Goal: Find specific page/section: Find specific page/section

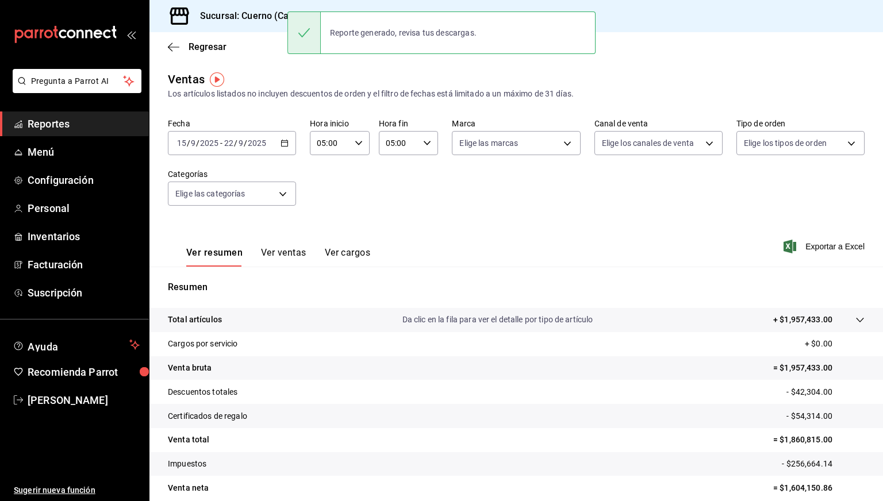
click at [237, 20] on h3 "Sucursal: Cuerno (Calzada)" at bounding box center [253, 16] width 124 height 14
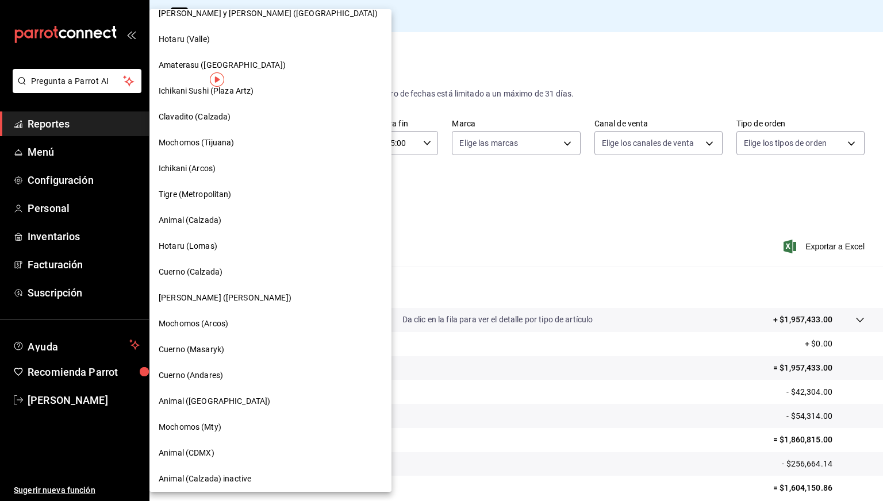
scroll to position [124, 0]
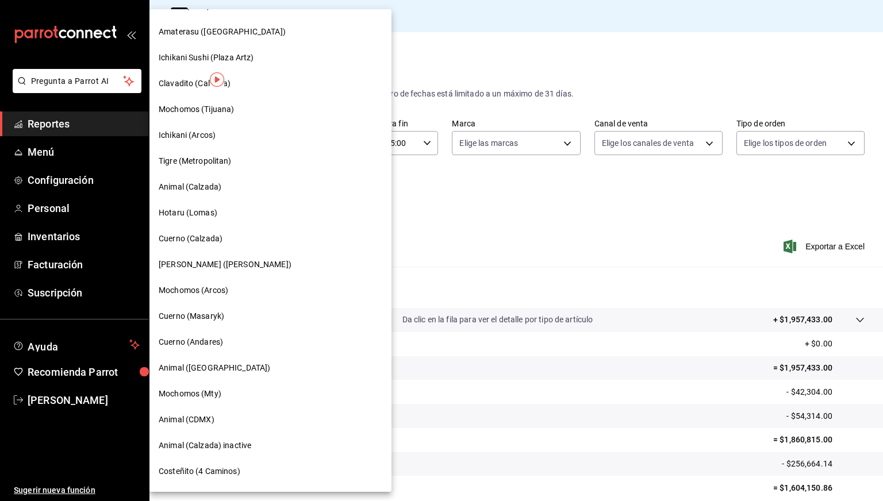
click at [209, 311] on span "Cuerno (Masaryk)" at bounding box center [192, 316] width 66 height 12
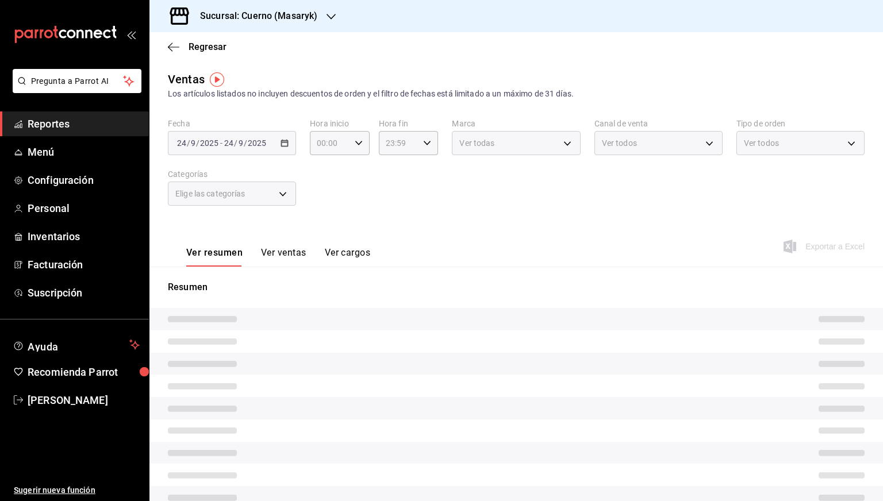
type input "05:00"
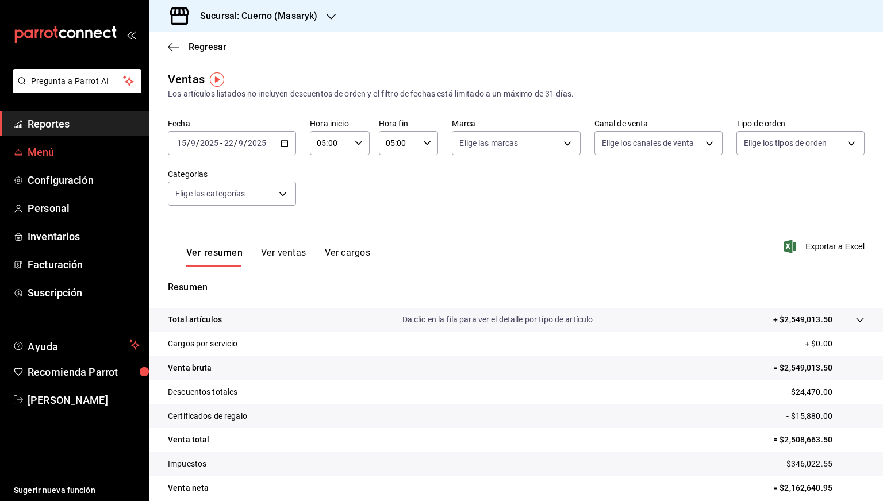
click at [54, 152] on span "Menú" at bounding box center [84, 152] width 112 height 16
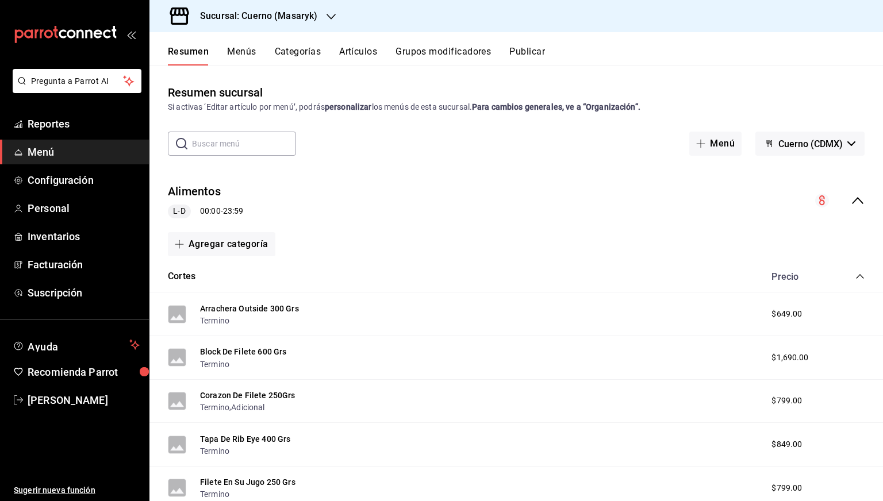
click at [289, 55] on button "Categorías" at bounding box center [298, 56] width 47 height 20
